Goal: Communication & Community: Share content

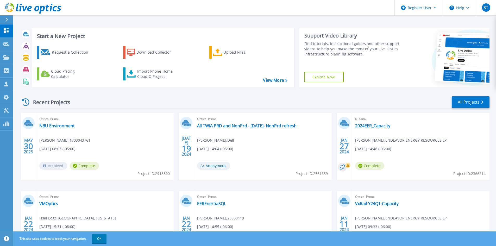
click at [6, 19] on icon at bounding box center [6, 20] width 3 height 4
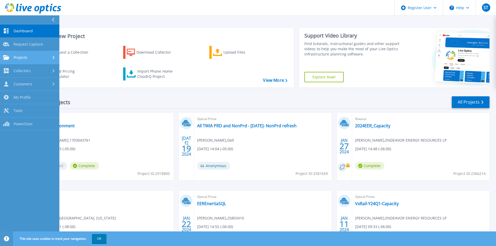
click at [25, 57] on span "Projects" at bounding box center [21, 57] width 14 height 5
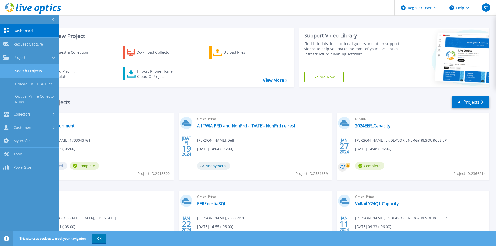
click at [30, 68] on link "Search Projects" at bounding box center [29, 70] width 59 height 13
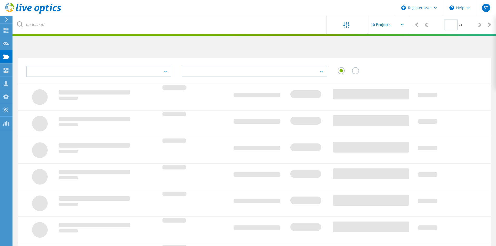
type input "1"
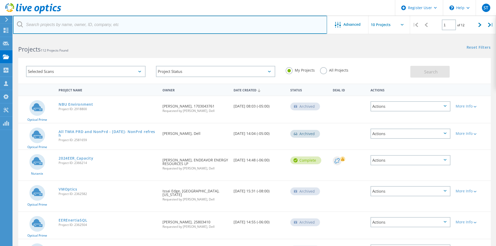
click at [67, 26] on input "text" at bounding box center [170, 25] width 314 height 18
type input "[GEOGRAPHIC_DATA]"
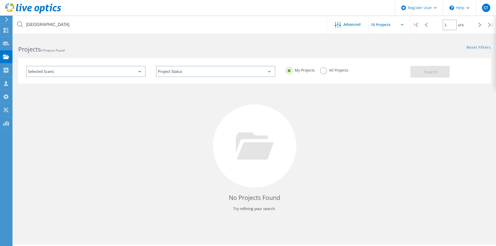
click at [324, 71] on label "All Projects" at bounding box center [334, 69] width 28 height 5
click at [0, 0] on input "All Projects" at bounding box center [0, 0] width 0 height 0
click at [428, 71] on span "Search" at bounding box center [431, 72] width 14 height 6
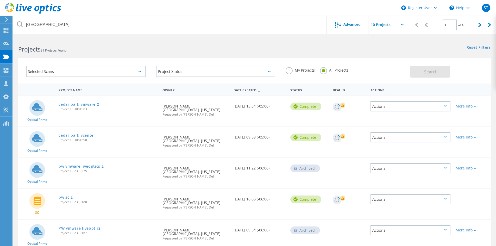
click at [85, 104] on link "cedar park vmware 2" at bounding box center [79, 105] width 40 height 4
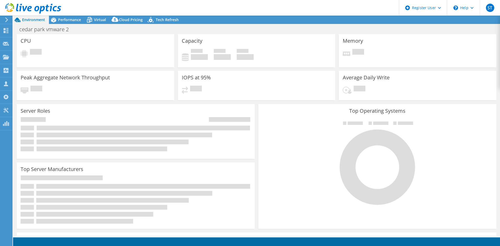
select select "USD"
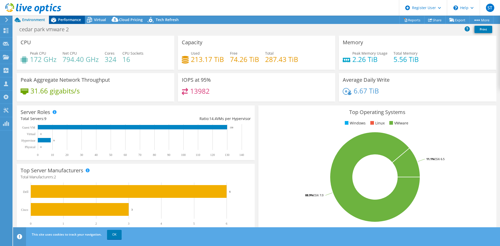
click at [70, 20] on span "Performance" at bounding box center [69, 19] width 23 height 5
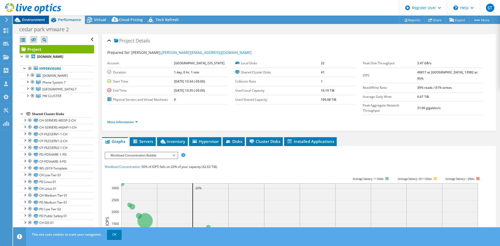
click at [34, 21] on span "Environment" at bounding box center [33, 19] width 23 height 5
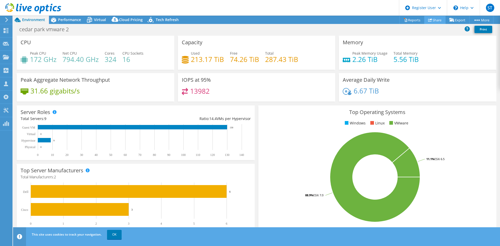
click at [431, 20] on link "Share" at bounding box center [434, 20] width 21 height 8
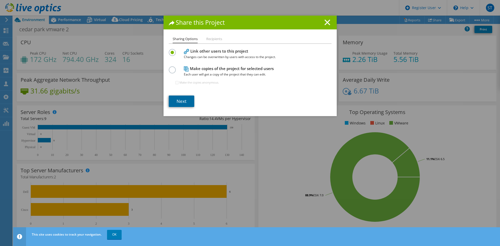
click at [180, 102] on link "Next" at bounding box center [182, 101] width 26 height 11
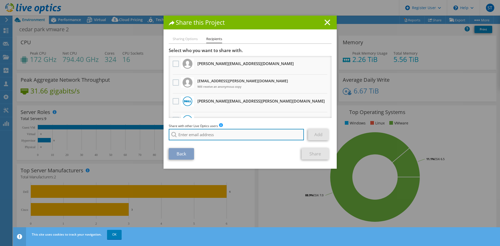
click at [205, 139] on input "search" at bounding box center [236, 134] width 135 height 11
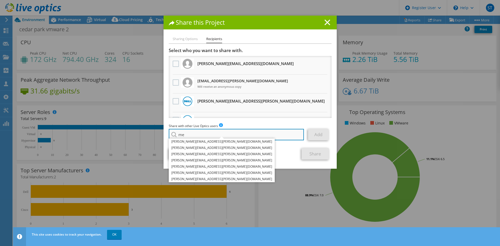
type input "m"
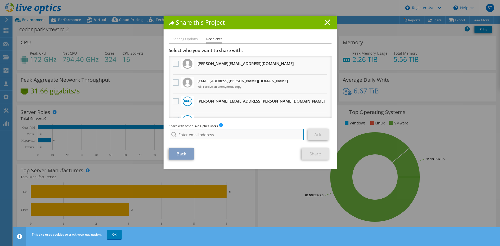
click at [243, 137] on input "search" at bounding box center [236, 134] width 135 height 11
paste input "melissa.powell@sequeldata.com"
type input "melissa.powell@sequeldata.com"
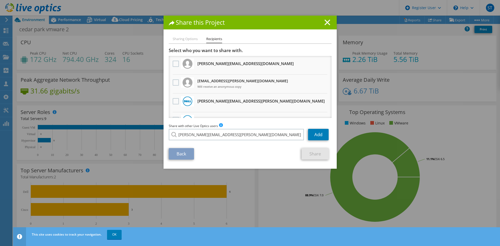
click at [218, 141] on li "melissa.powell@sequeldata.com" at bounding box center [222, 138] width 106 height 6
click at [312, 135] on link "Add" at bounding box center [318, 134] width 21 height 11
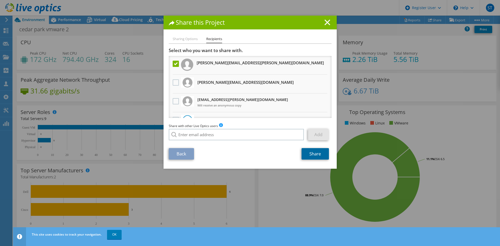
click at [309, 153] on link "Share" at bounding box center [315, 153] width 27 height 11
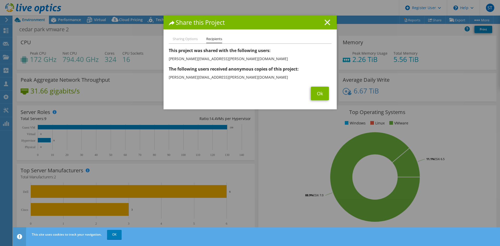
click at [325, 23] on line at bounding box center [327, 22] width 5 height 5
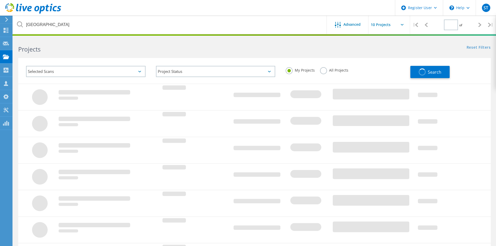
type input "1"
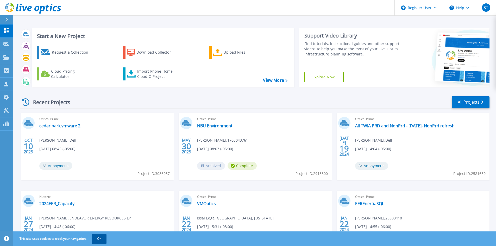
click at [100, 239] on button "OK" at bounding box center [99, 238] width 15 height 9
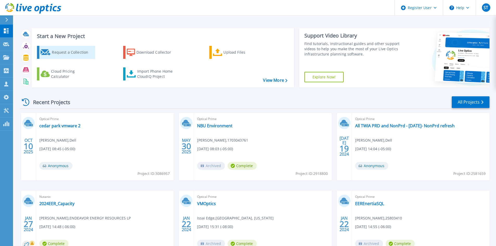
click at [59, 54] on div "Request a Collection" at bounding box center [73, 52] width 42 height 10
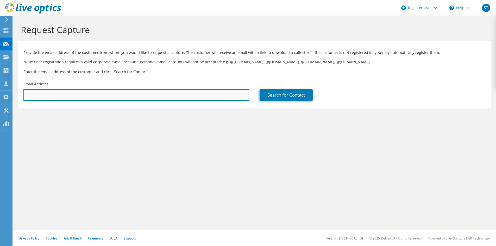
click at [154, 99] on input "text" at bounding box center [136, 94] width 226 height 11
type input "il"
click at [154, 99] on input "il" at bounding box center [136, 94] width 226 height 11
